Goal: Information Seeking & Learning: Learn about a topic

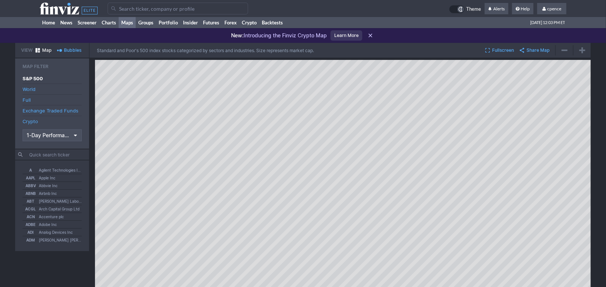
click at [60, 11] on icon at bounding box center [69, 9] width 58 height 12
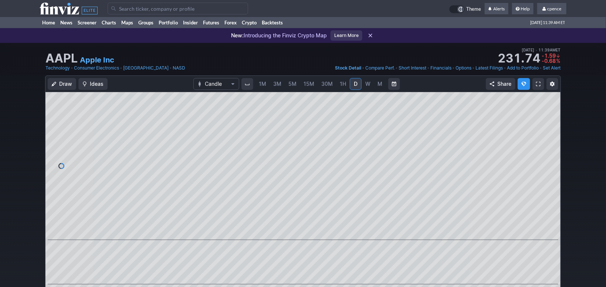
click at [55, 4] on icon at bounding box center [69, 9] width 58 height 12
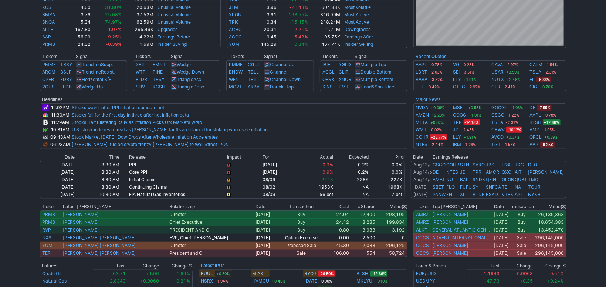
scroll to position [248, 0]
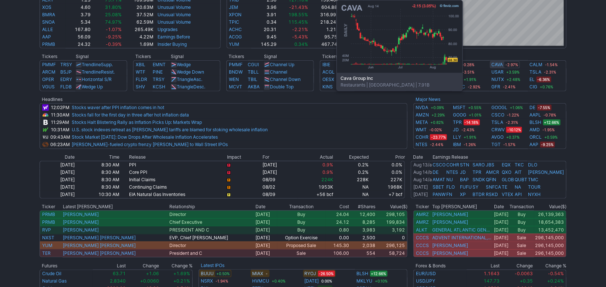
click at [495, 63] on link "CAVA" at bounding box center [496, 64] width 11 height 7
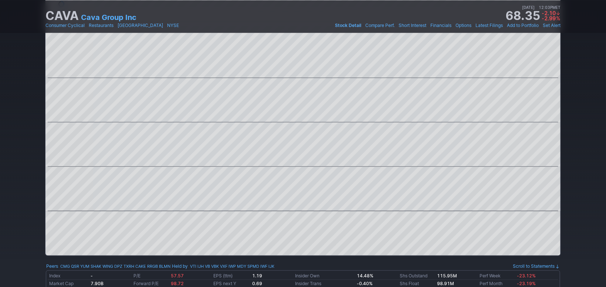
scroll to position [7, 0]
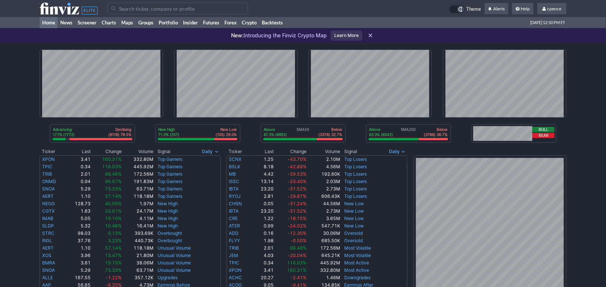
click at [71, 6] on icon at bounding box center [69, 9] width 58 height 12
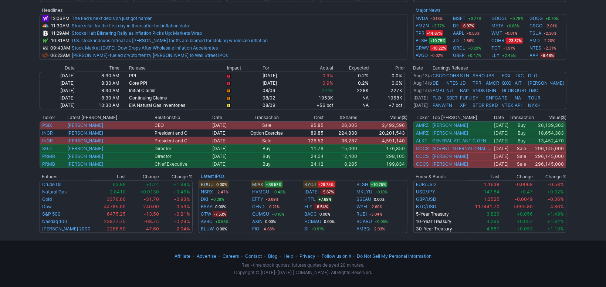
scroll to position [337, 0]
